Goal: Check status: Check status

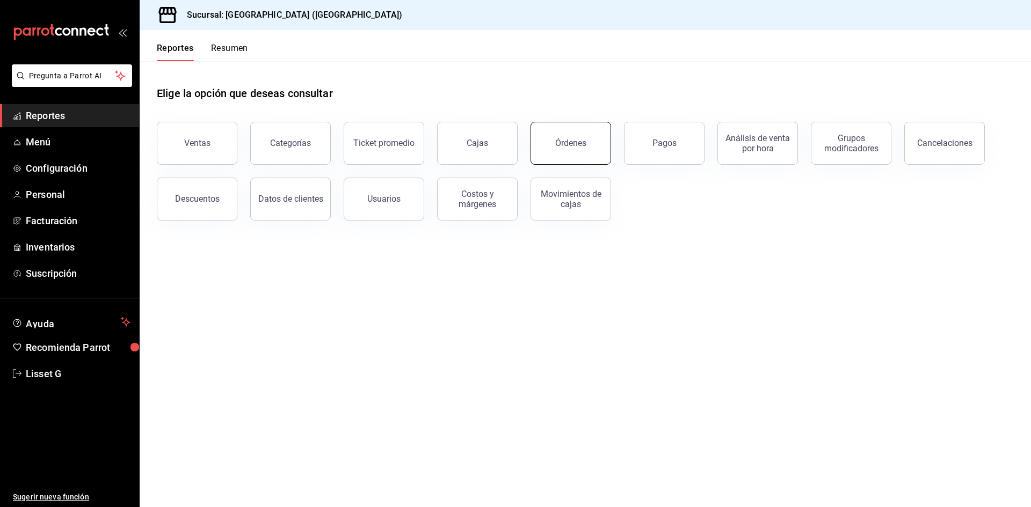
click at [571, 133] on button "Órdenes" at bounding box center [570, 143] width 81 height 43
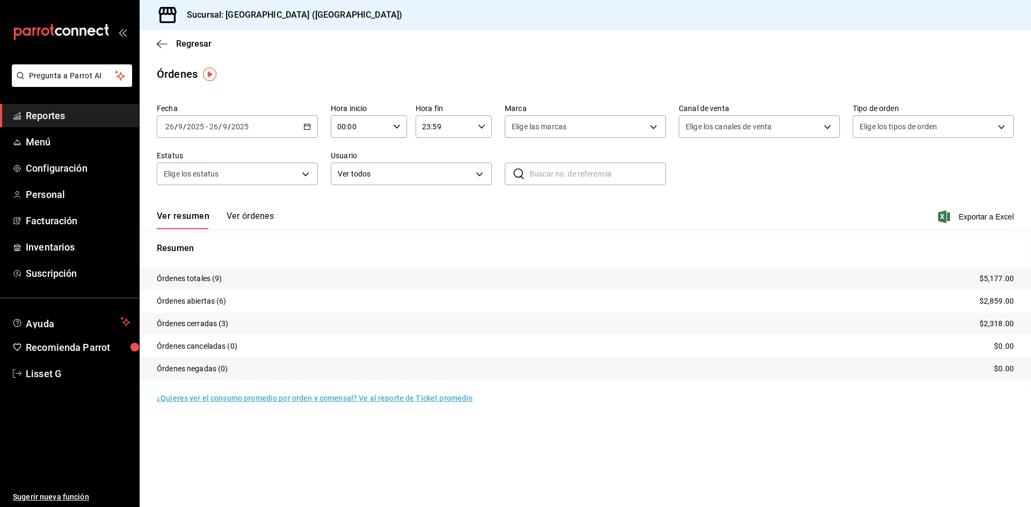
click at [239, 125] on input "2025" at bounding box center [240, 126] width 18 height 9
click at [182, 180] on span "Ayer" at bounding box center [207, 183] width 83 height 11
